Goal: Find specific page/section: Find specific page/section

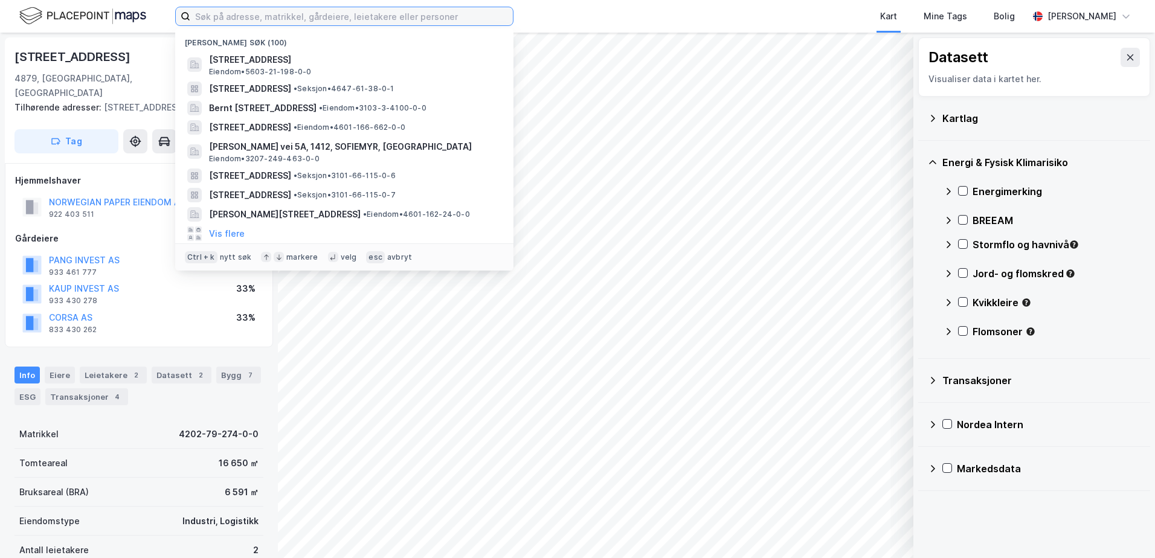
click at [257, 16] on input at bounding box center [351, 16] width 323 height 18
click at [270, 19] on input at bounding box center [351, 16] width 323 height 18
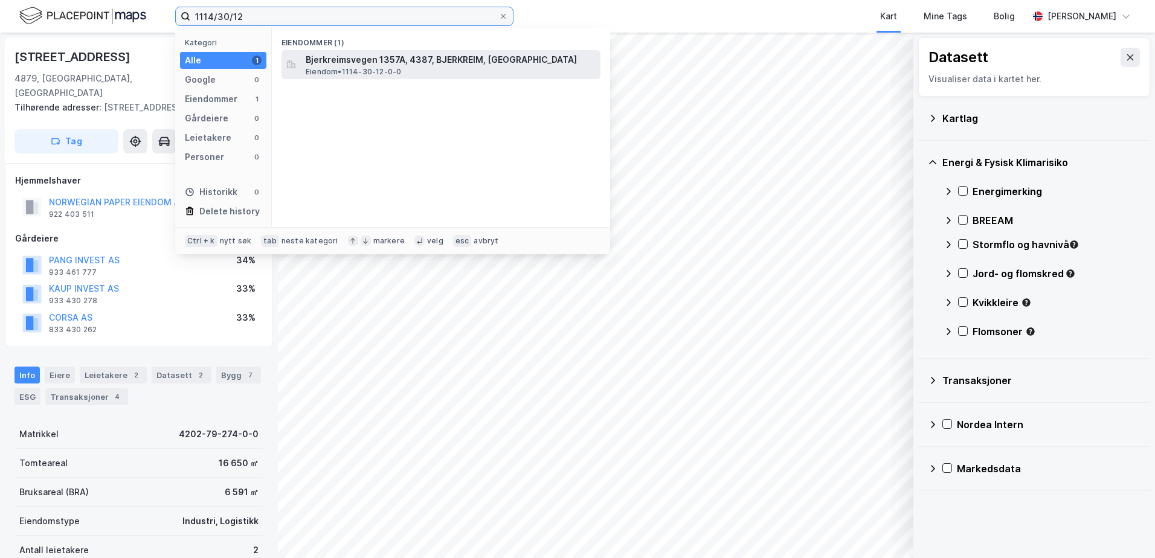
type input "1114/30/12"
click at [386, 62] on span "Bjerkreimsvegen 1357A, 4387, BJERKREIM, [GEOGRAPHIC_DATA]" at bounding box center [451, 60] width 290 height 14
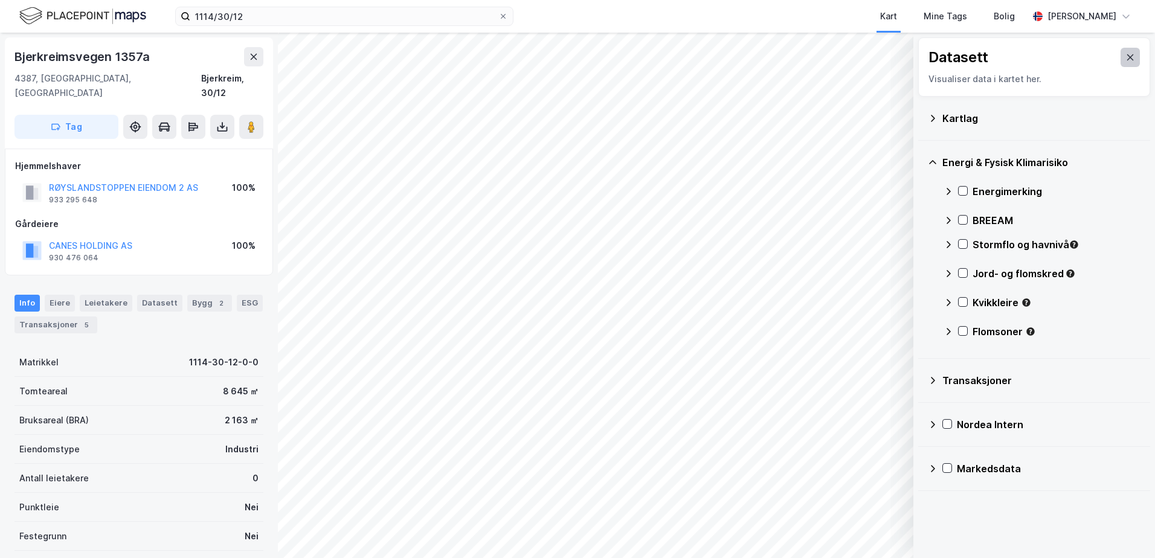
click at [1121, 50] on button at bounding box center [1130, 57] width 19 height 19
